Goal: Information Seeking & Learning: Learn about a topic

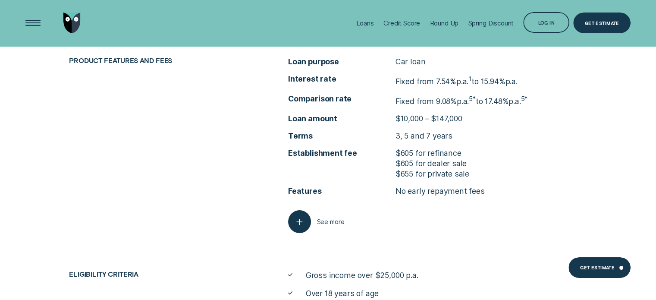
scroll to position [3119, 0]
click at [297, 222] on icon "button" at bounding box center [300, 221] width 12 height 13
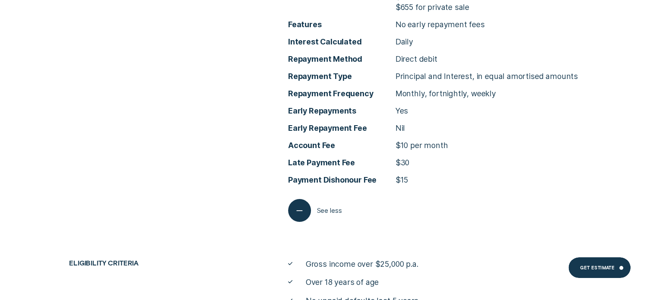
scroll to position [3291, 0]
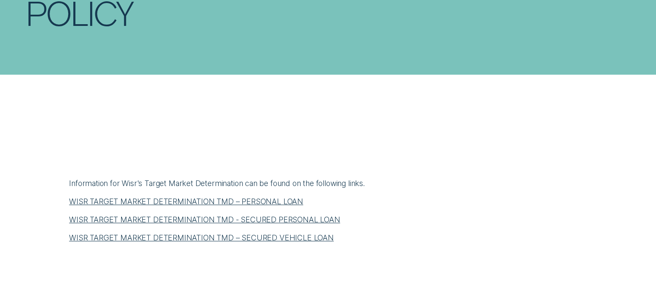
scroll to position [259, 0]
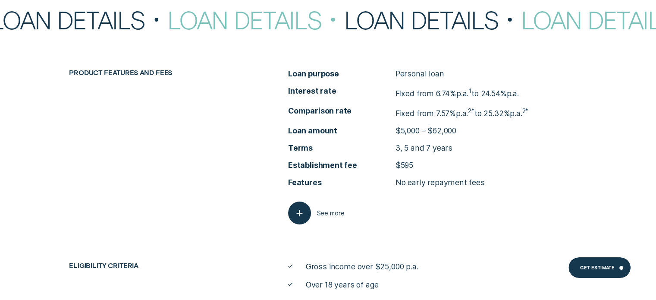
scroll to position [3352, 0]
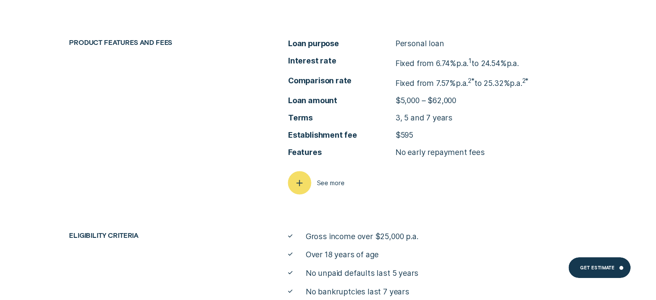
click at [305, 185] on icon "button" at bounding box center [300, 182] width 12 height 13
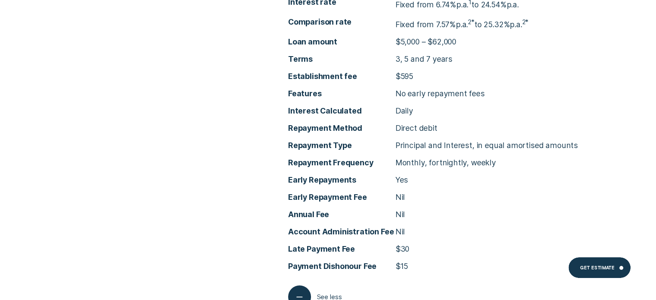
scroll to position [3481, 0]
